Goal: Navigation & Orientation: Find specific page/section

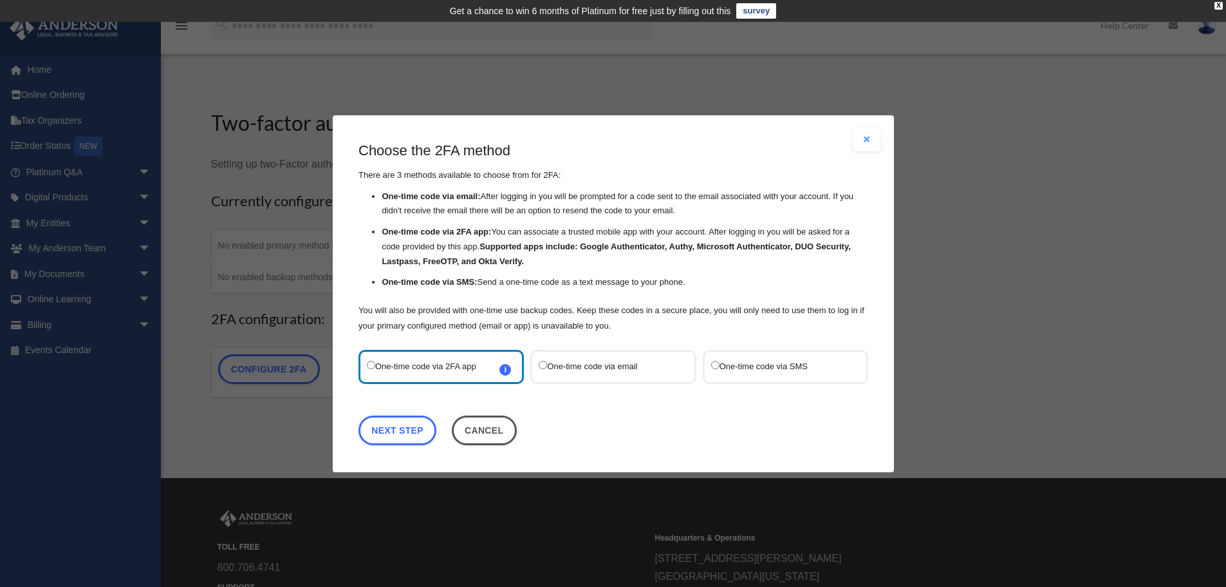
click at [755, 367] on label "One-time code via SMS" at bounding box center [779, 365] width 136 height 17
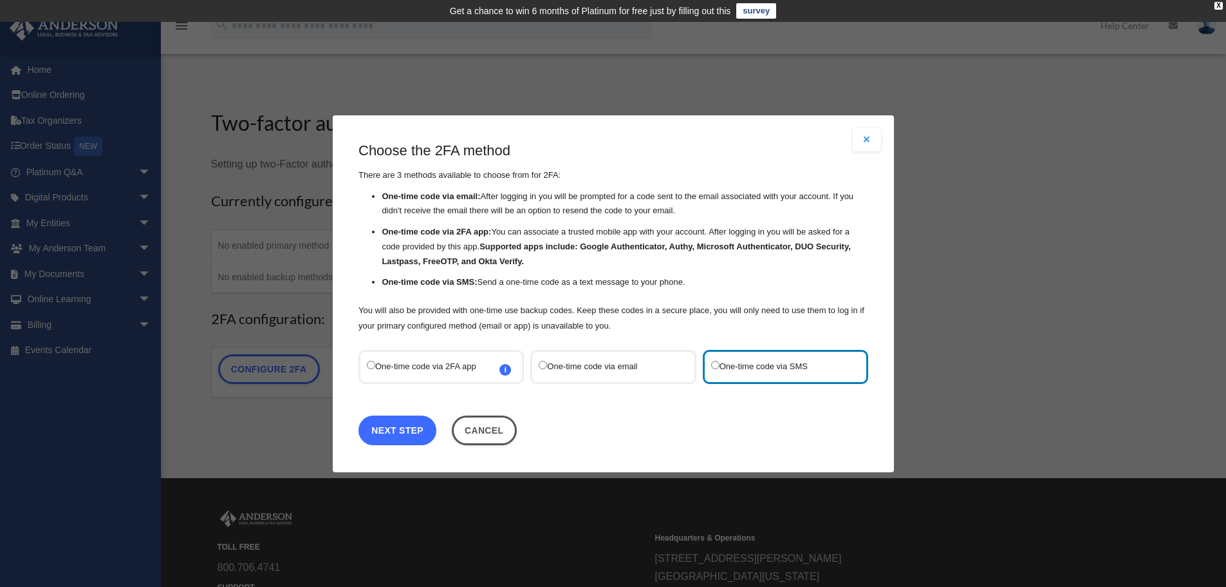
click at [407, 423] on link "Next Step" at bounding box center [398, 430] width 78 height 30
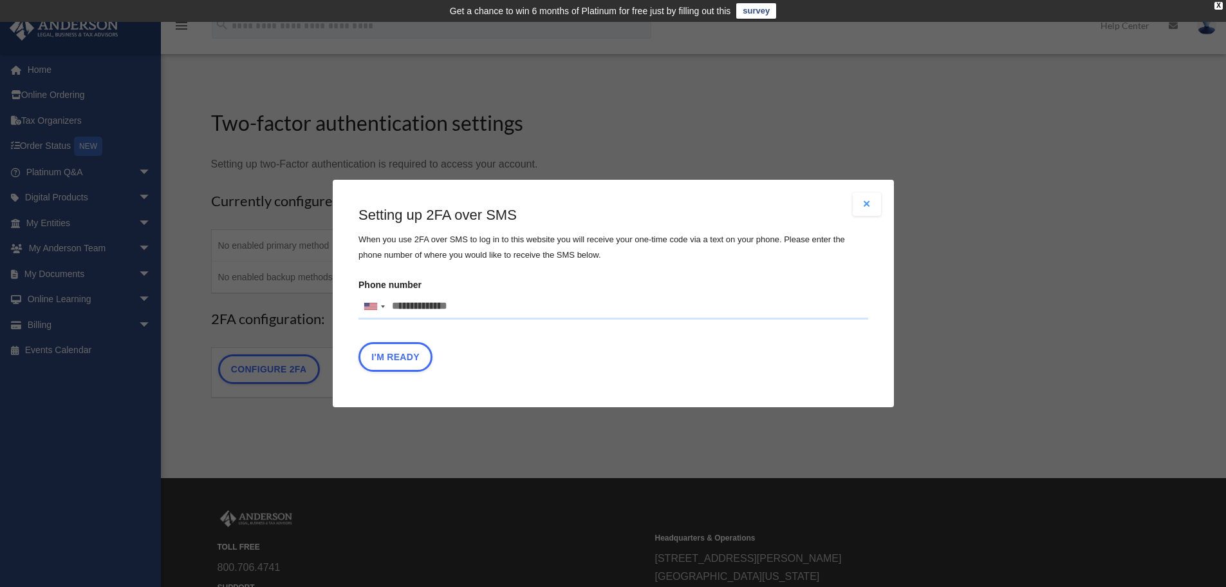
click at [400, 306] on input "Phone number United States +1 United Kingdom +44 Afghanistan (‫افغانستان‬‎) +93…" at bounding box center [614, 307] width 510 height 26
type input "**********"
click at [412, 357] on button "I'm Ready" at bounding box center [396, 357] width 74 height 30
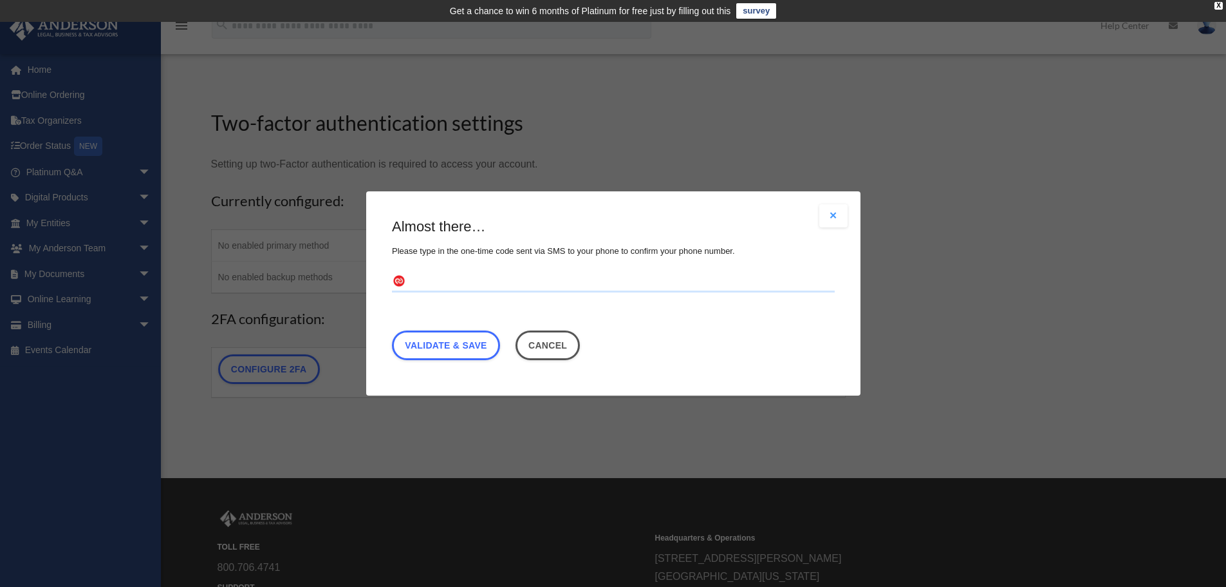
click at [469, 285] on input "text" at bounding box center [613, 282] width 443 height 21
type input "******"
click at [438, 346] on link "Validate & Save" at bounding box center [446, 345] width 108 height 30
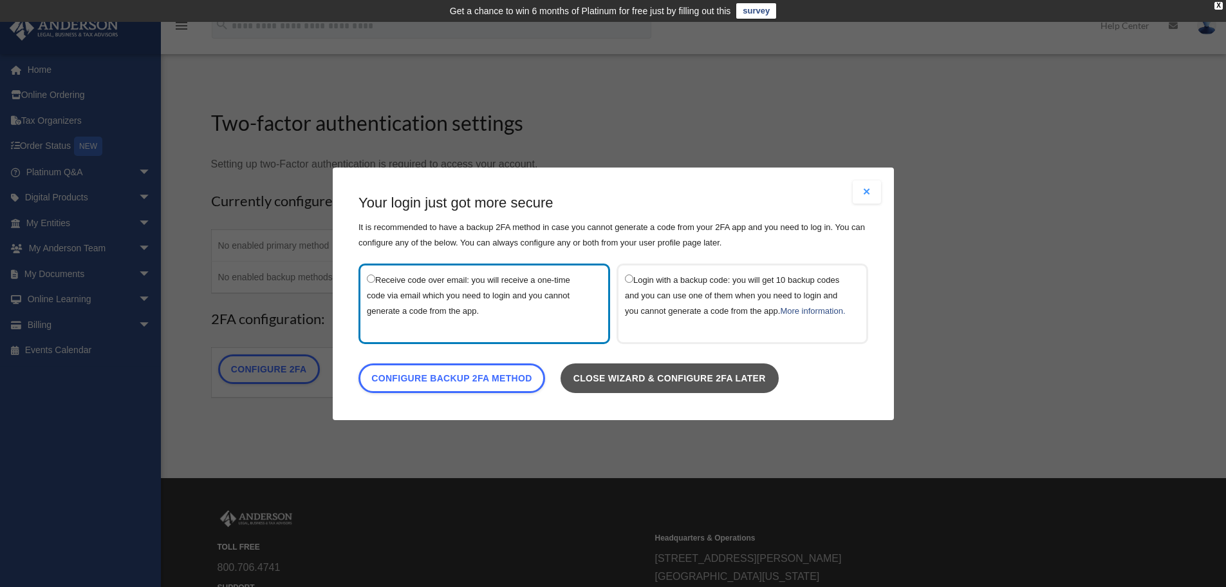
click at [703, 391] on link "Close wizard & configure 2FA later" at bounding box center [669, 377] width 218 height 30
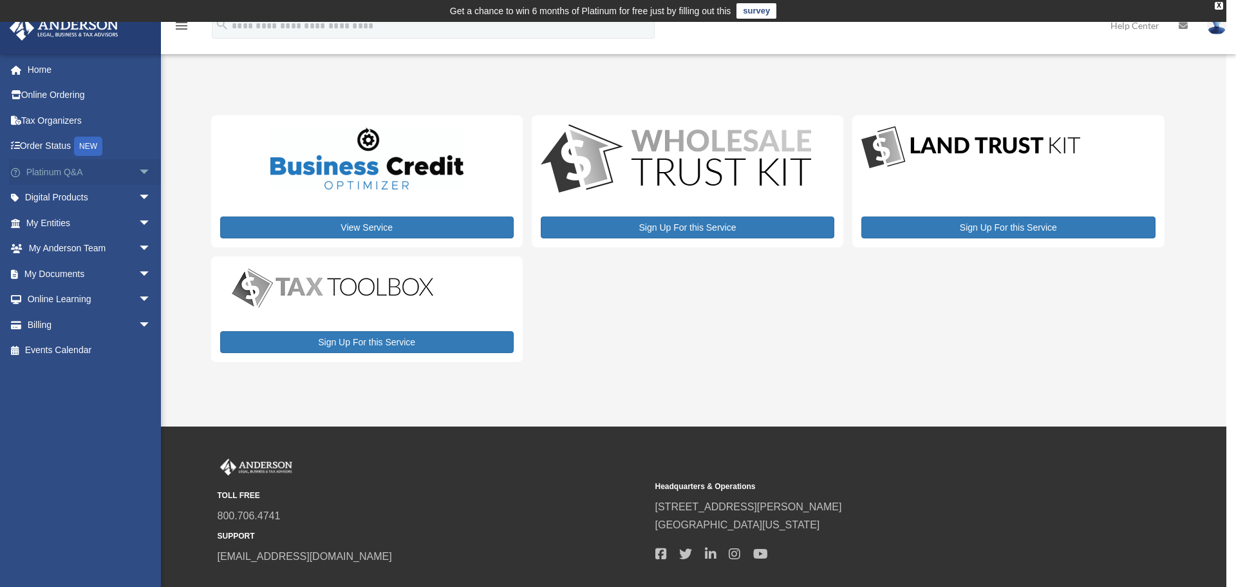
click at [61, 177] on link "Platinum Q&A arrow_drop_down" at bounding box center [90, 172] width 162 height 26
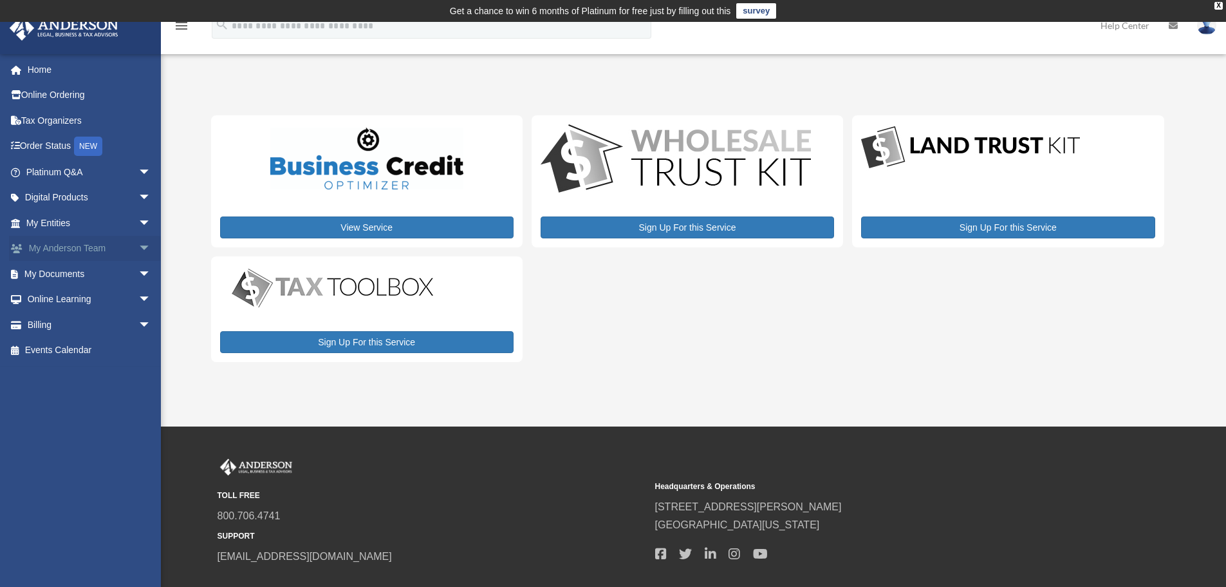
click at [94, 249] on link "My Anderson Team arrow_drop_down" at bounding box center [90, 249] width 162 height 26
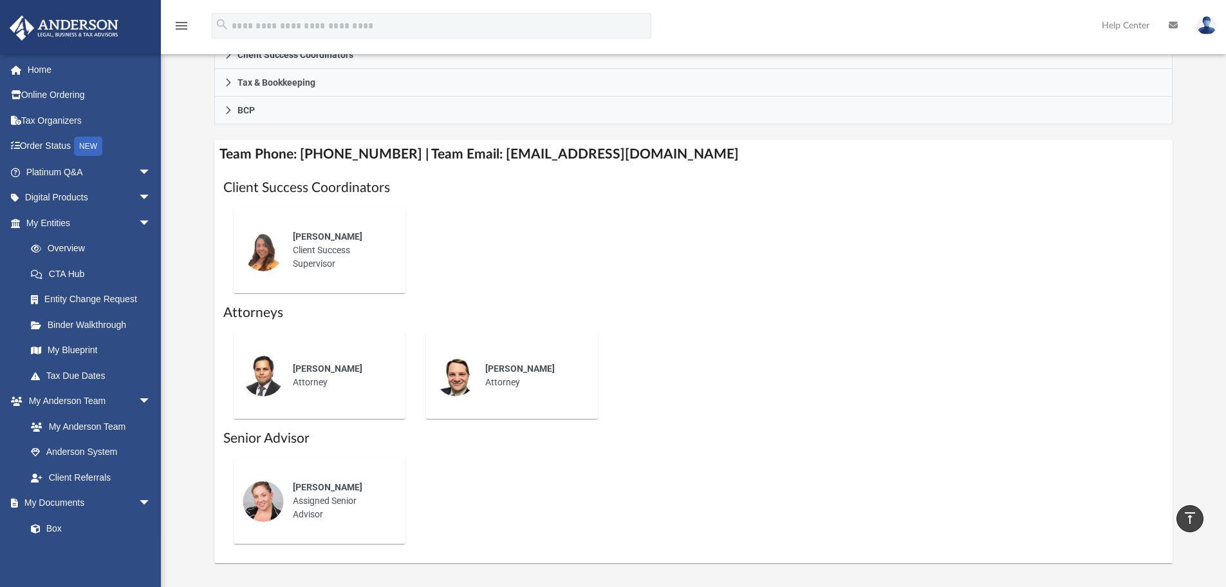
scroll to position [386, 0]
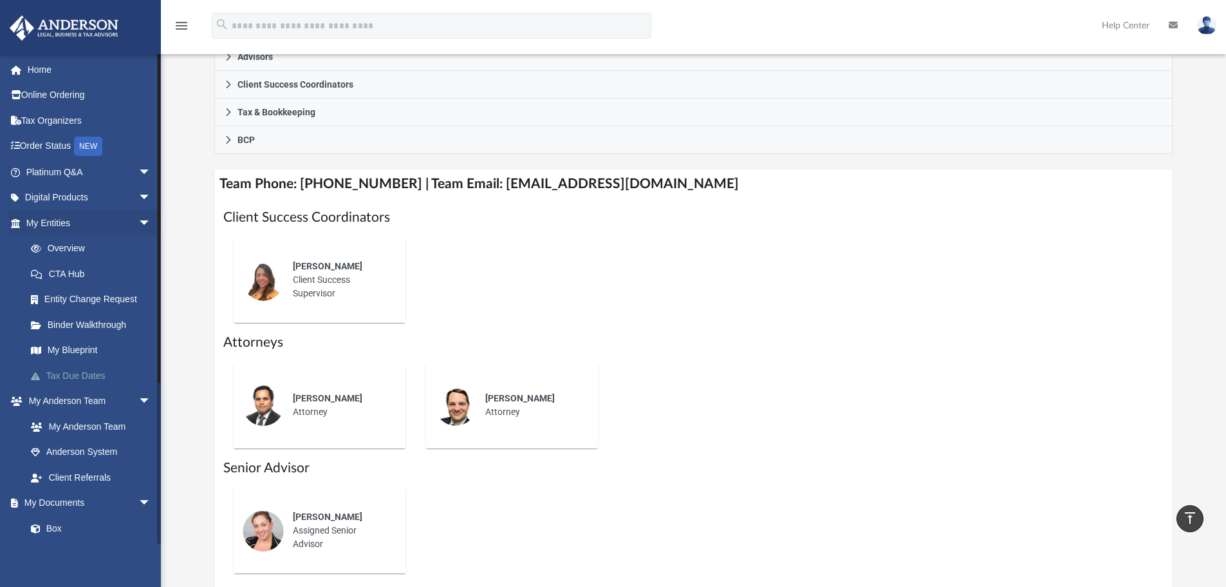
click at [92, 374] on link "Tax Due Dates" at bounding box center [94, 375] width 153 height 26
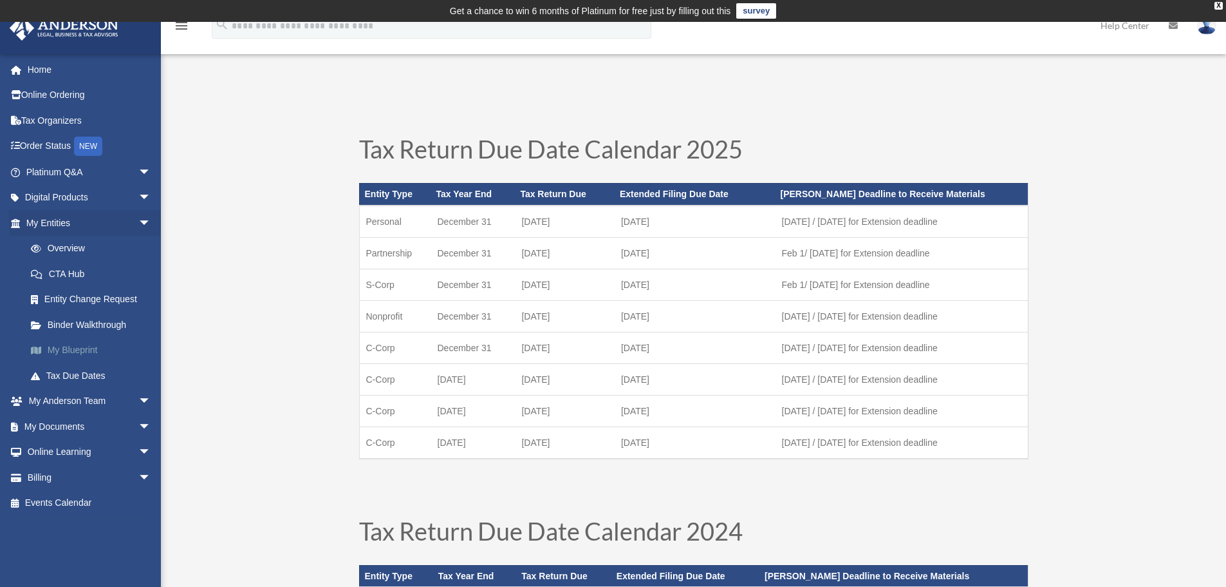
click at [59, 355] on link "My Blueprint" at bounding box center [94, 350] width 153 height 26
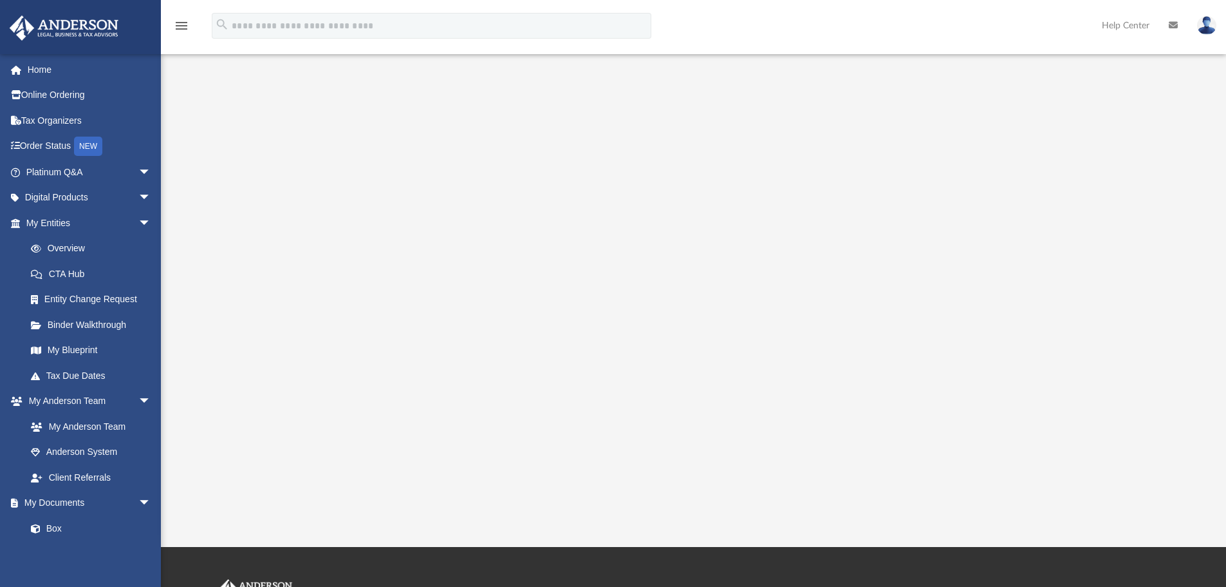
scroll to position [64, 0]
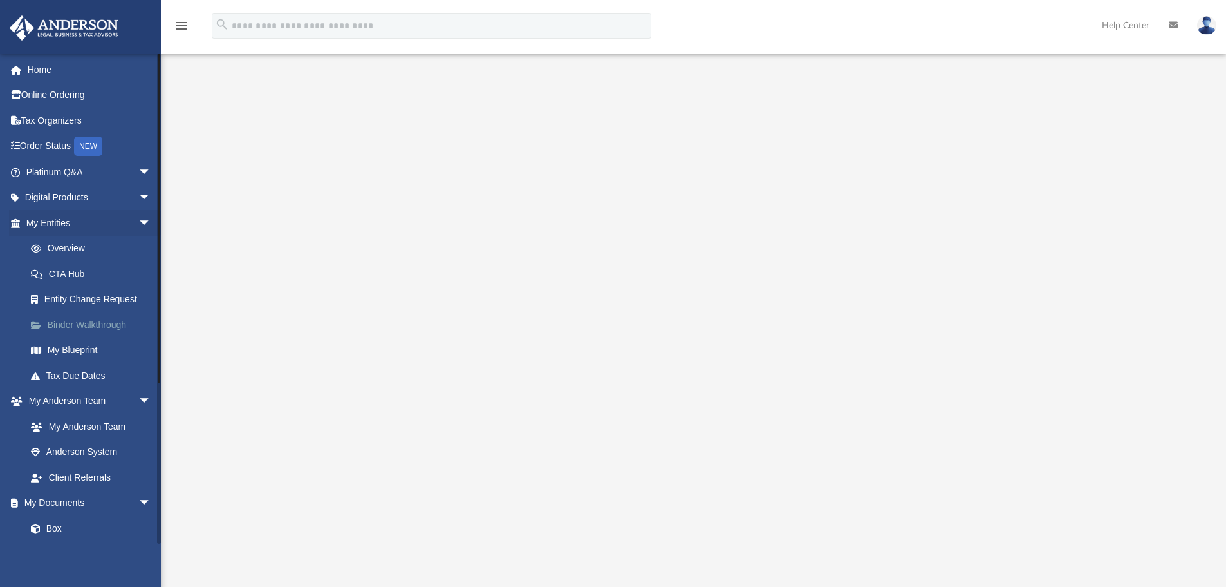
click at [98, 327] on link "Binder Walkthrough" at bounding box center [94, 325] width 153 height 26
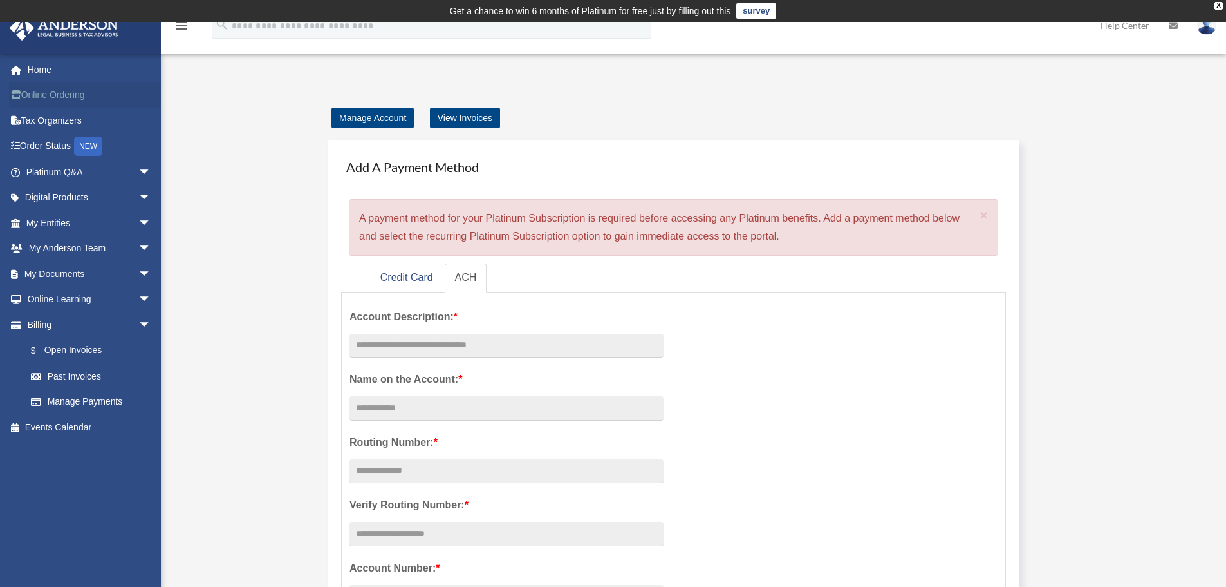
click at [48, 90] on link "Online Ordering" at bounding box center [90, 95] width 162 height 26
click at [57, 427] on link "Events Calendar" at bounding box center [90, 427] width 162 height 26
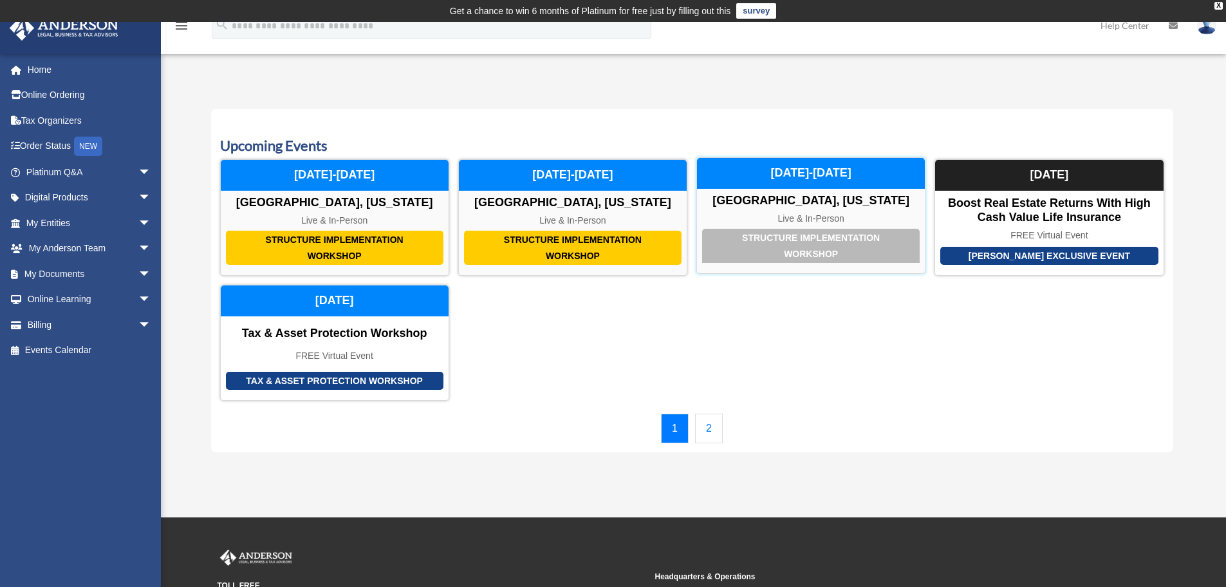
click at [756, 235] on div "Structure Implementation Workshop" at bounding box center [811, 246] width 218 height 34
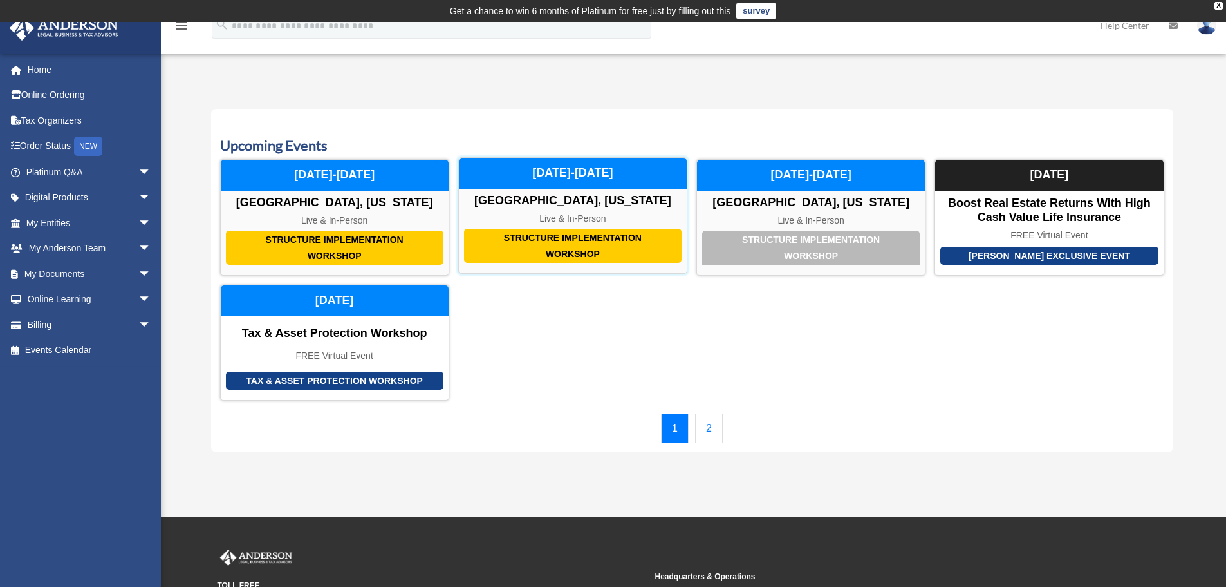
click at [548, 243] on div "Structure Implementation Workshop" at bounding box center [573, 246] width 218 height 34
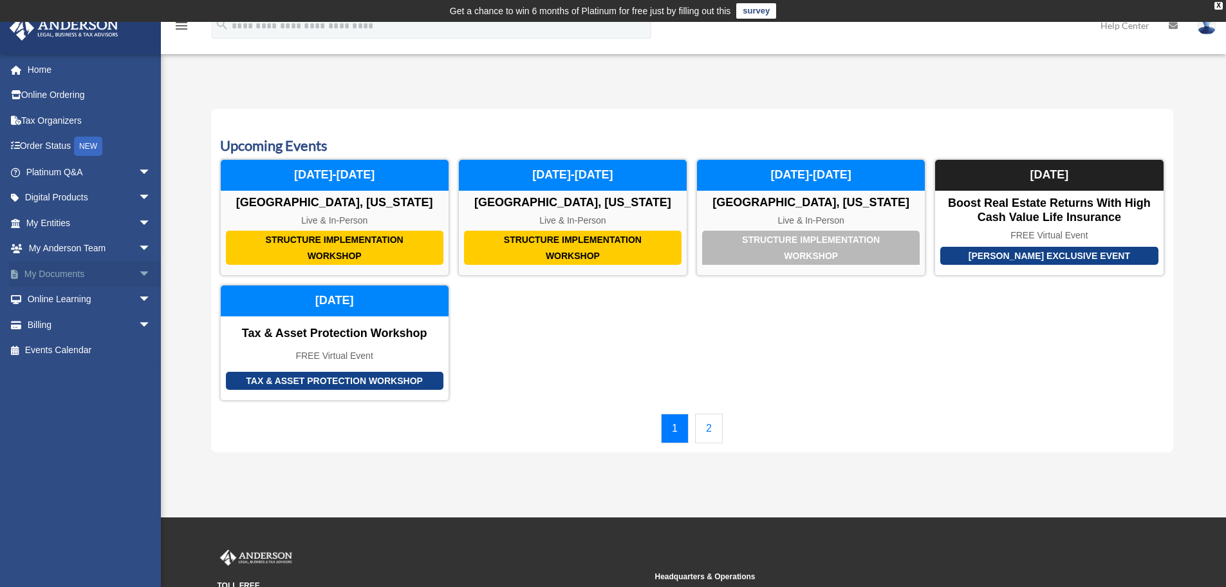
click at [50, 274] on link "My Documents arrow_drop_down" at bounding box center [90, 274] width 162 height 26
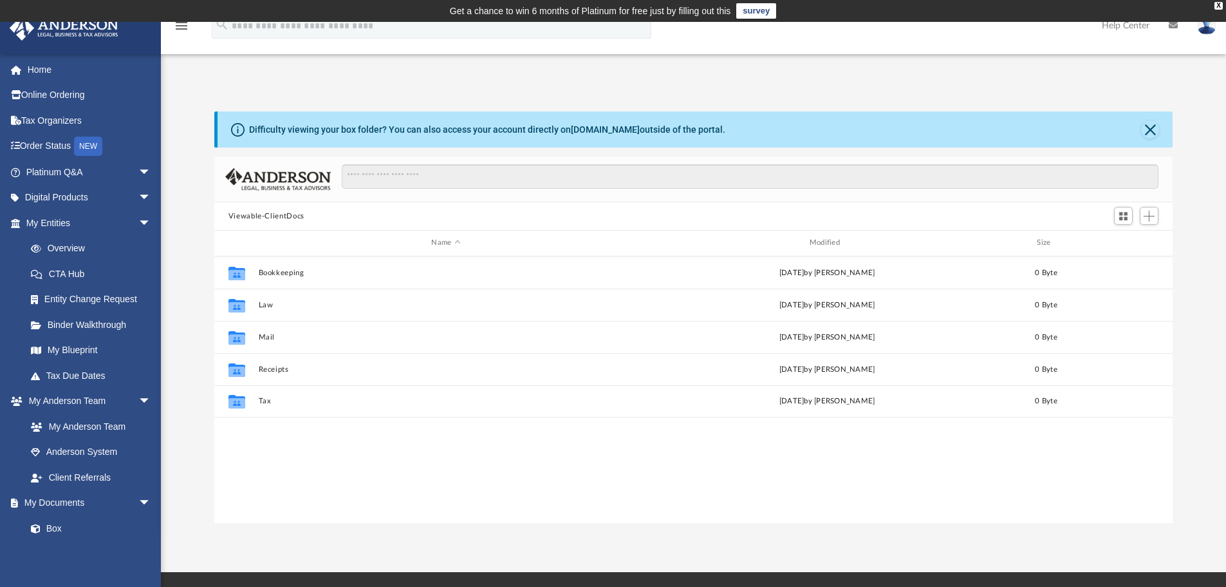
scroll to position [283, 949]
